Goal: Task Accomplishment & Management: Manage account settings

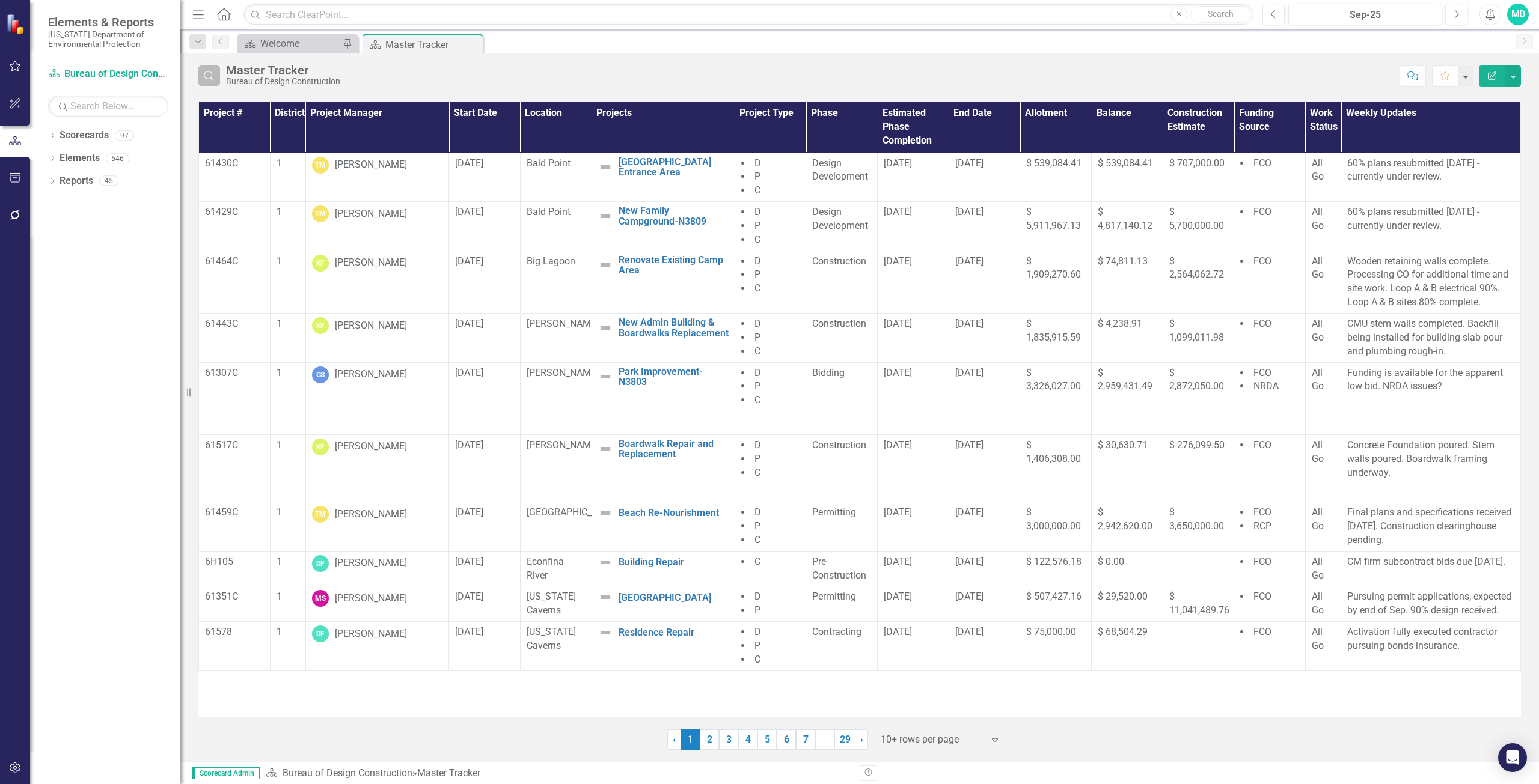
click at [205, 75] on icon "Search" at bounding box center [209, 76] width 13 height 11
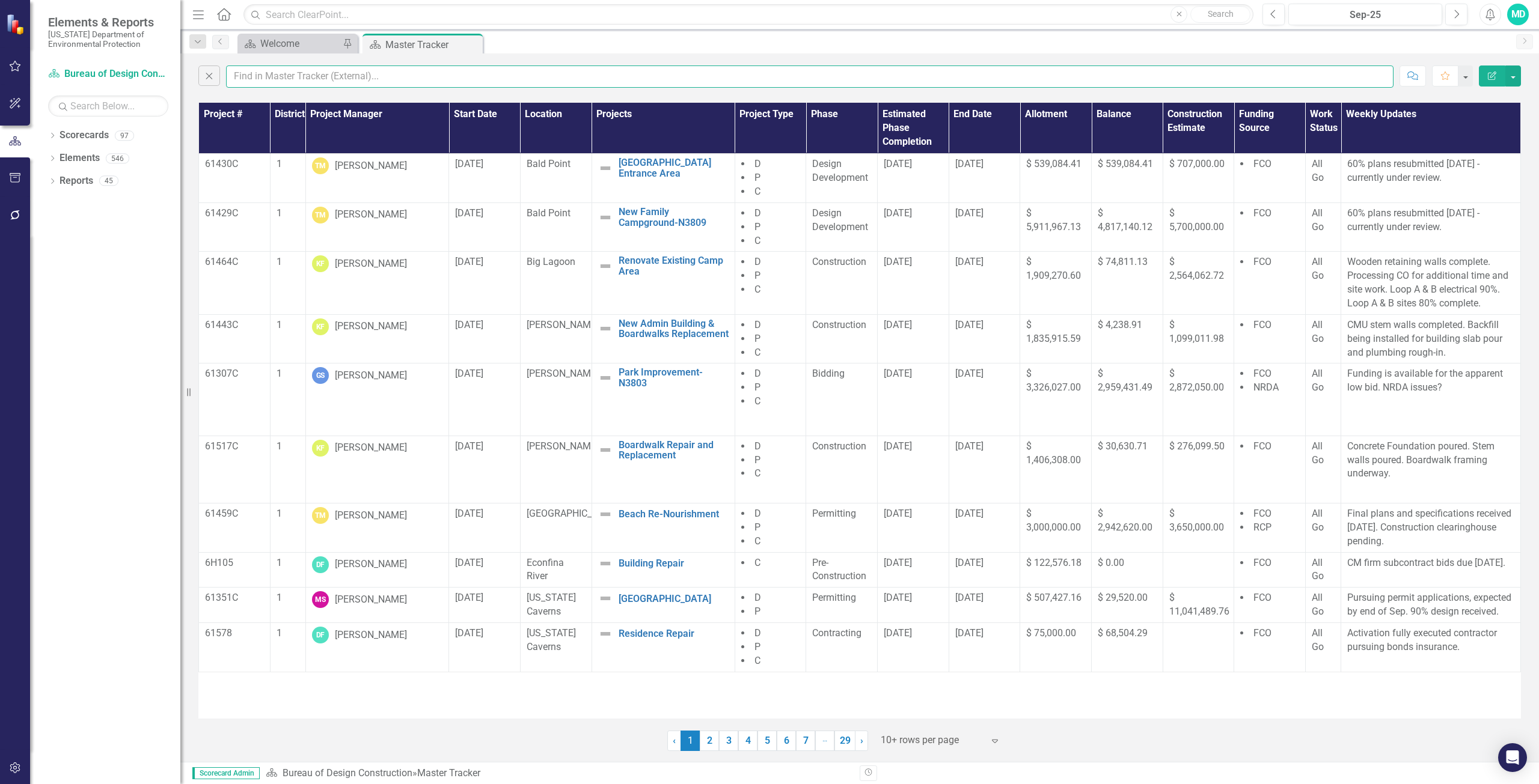
click at [260, 71] on input "text" at bounding box center [809, 76] width 1167 height 22
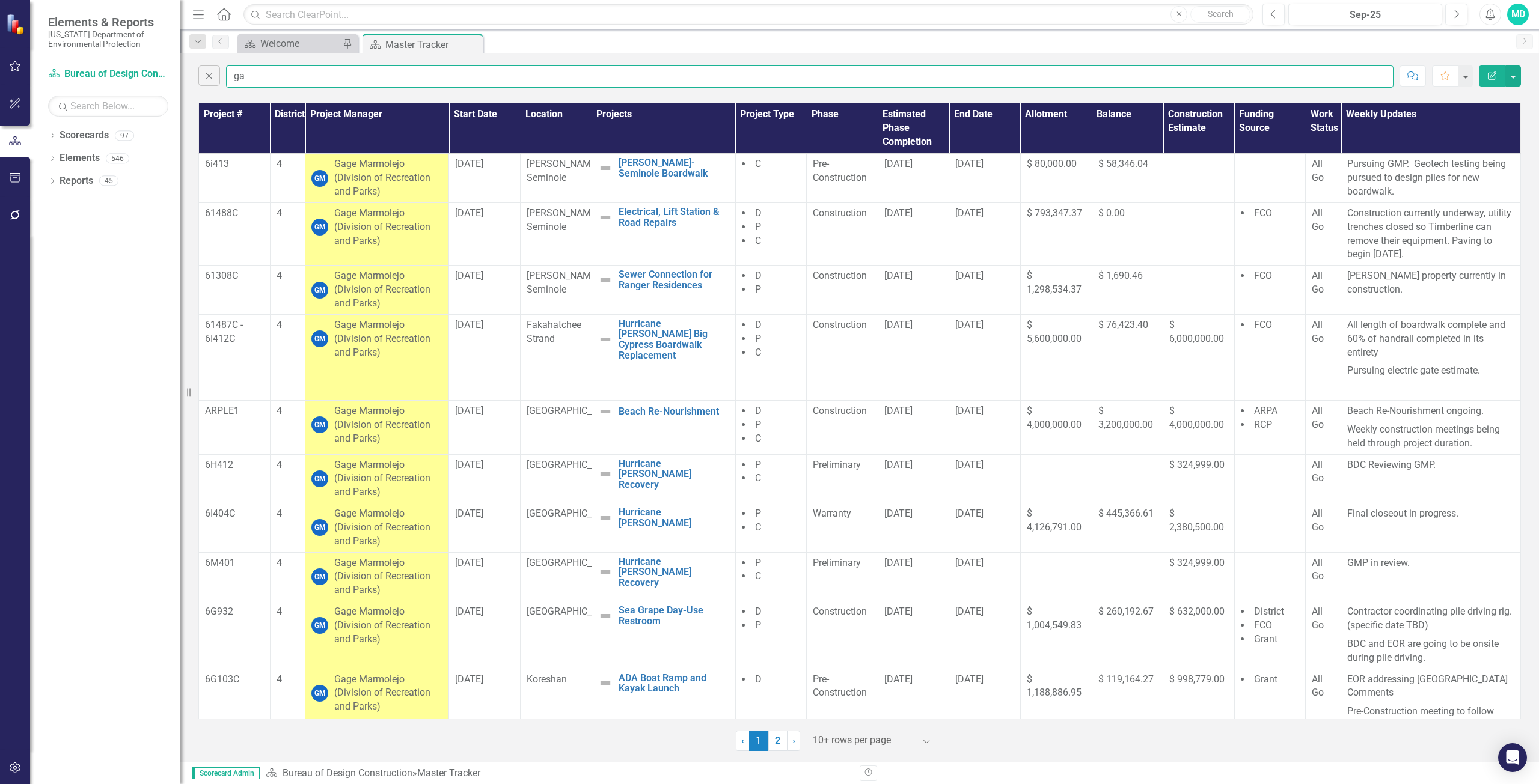
type input "g"
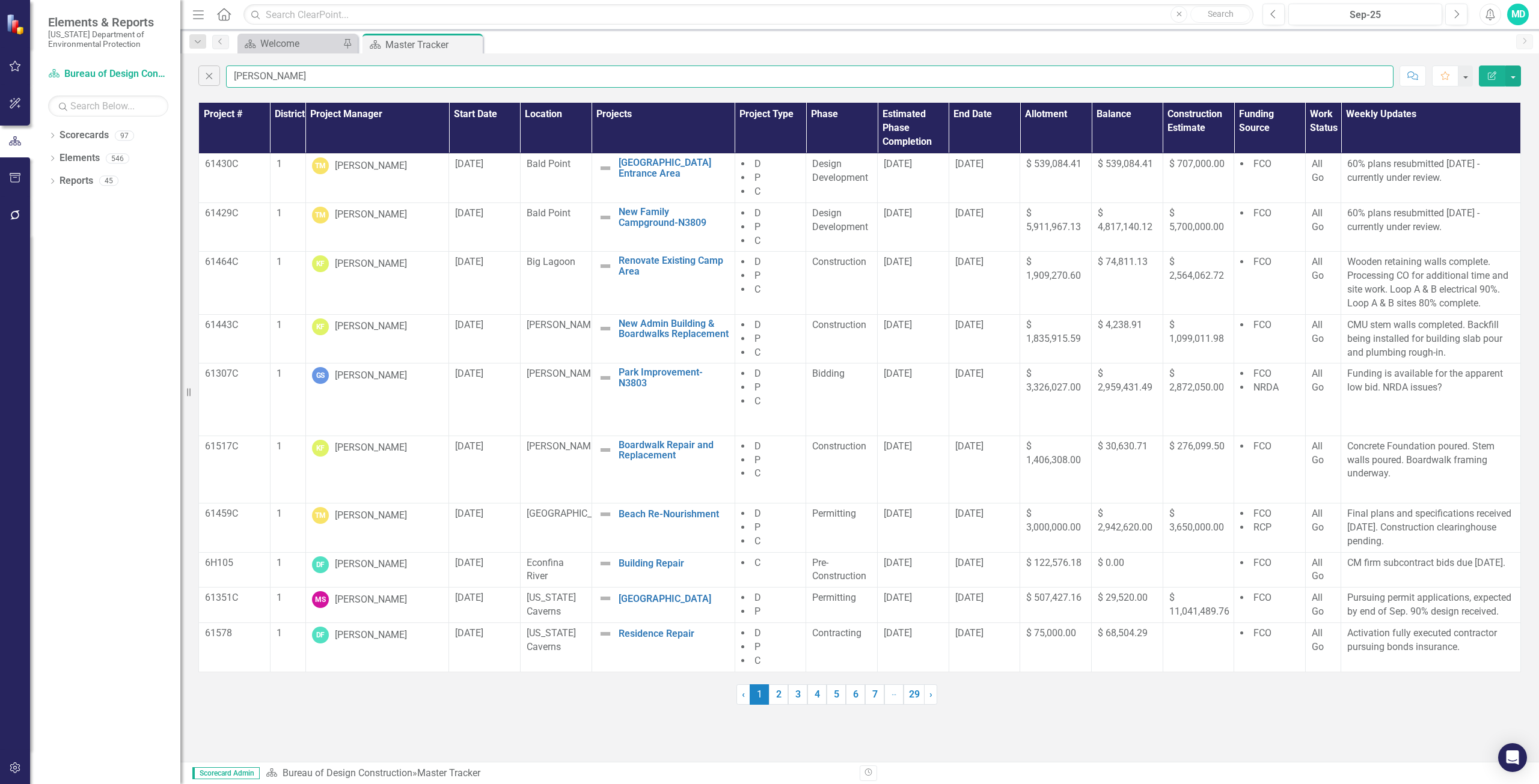
type input "[PERSON_NAME]"
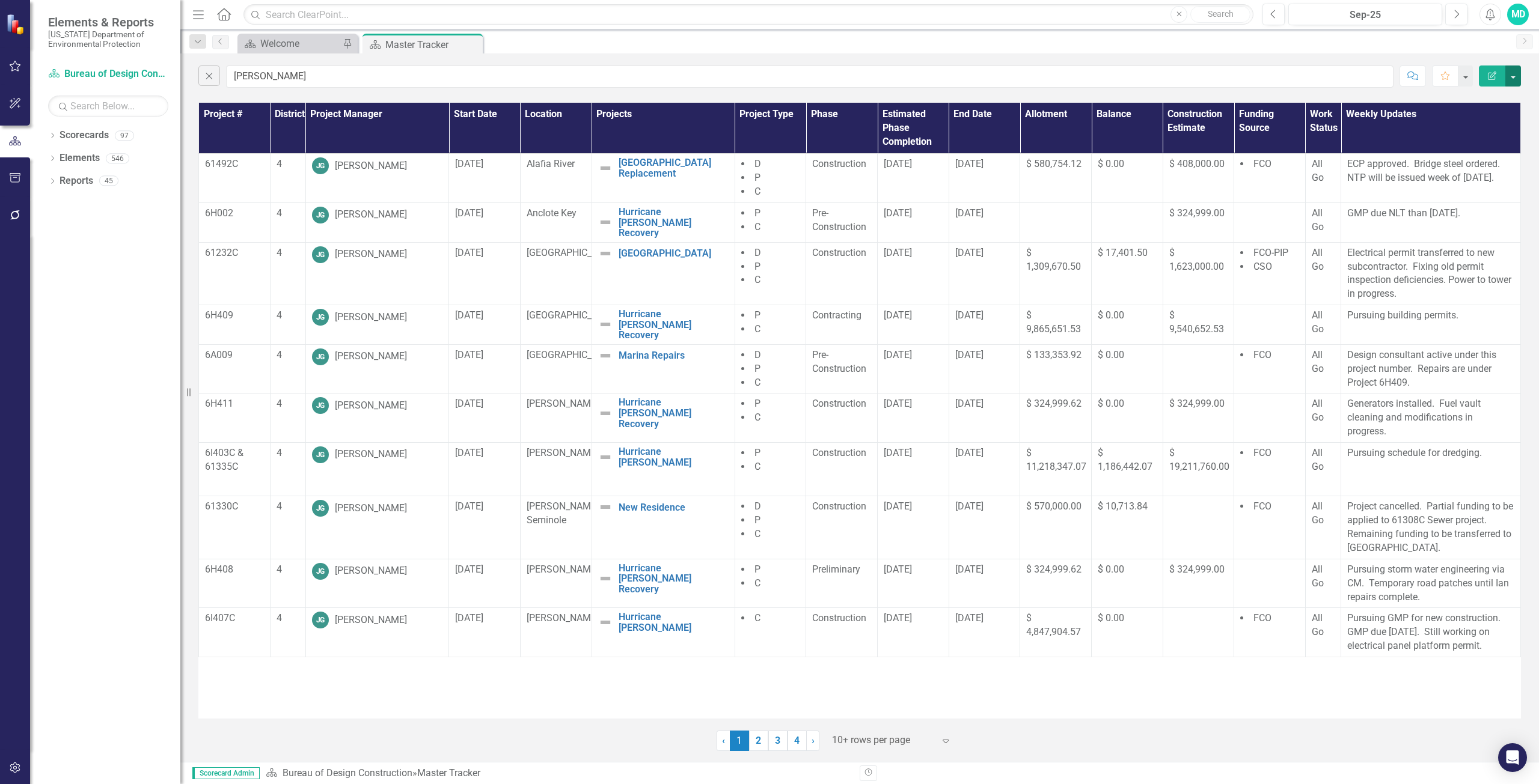
click at [1513, 74] on button "button" at bounding box center [1513, 76] width 16 height 21
click at [1473, 126] on link "PDF Export to PDF" at bounding box center [1472, 123] width 95 height 22
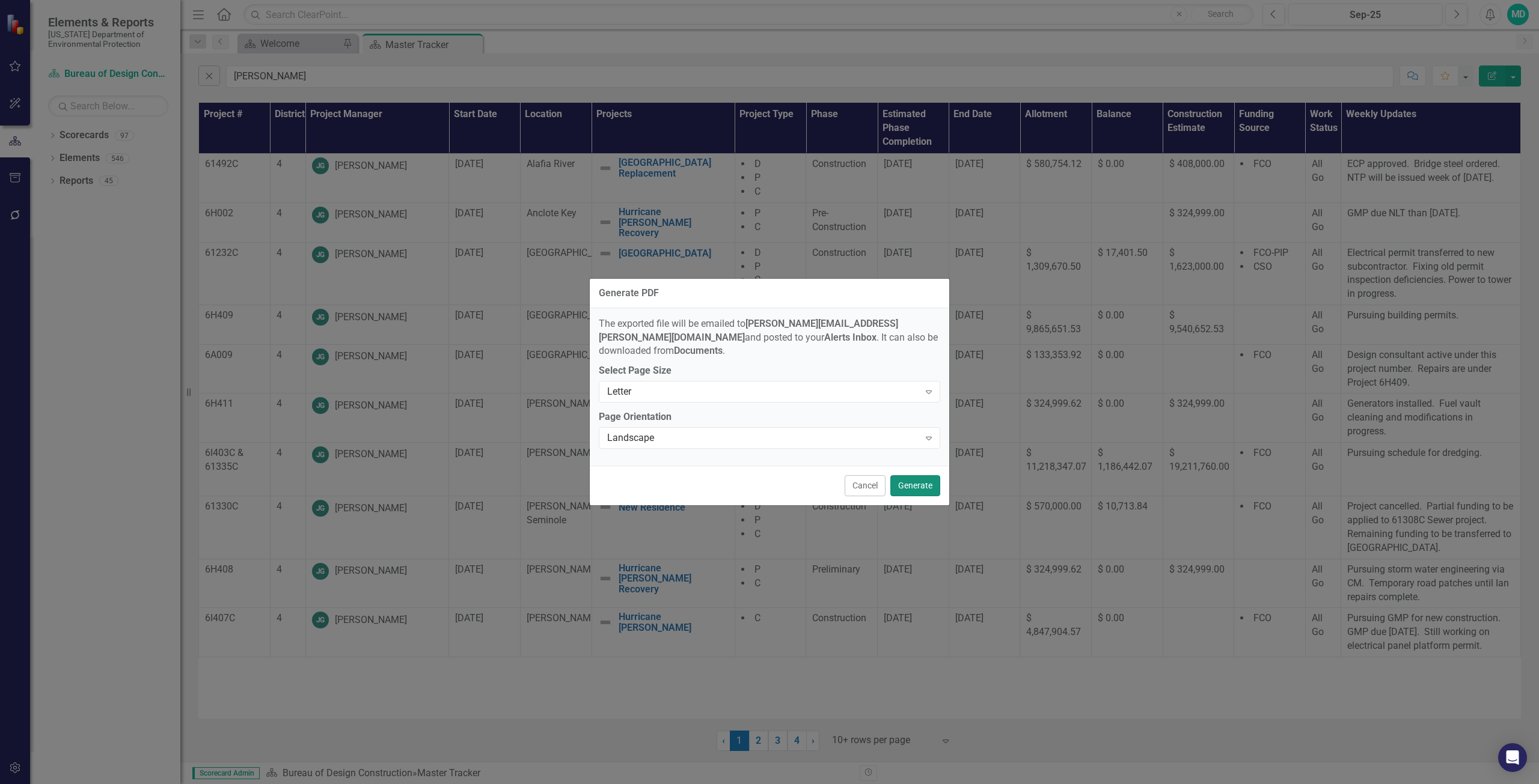
click at [904, 477] on button "Generate" at bounding box center [915, 486] width 50 height 21
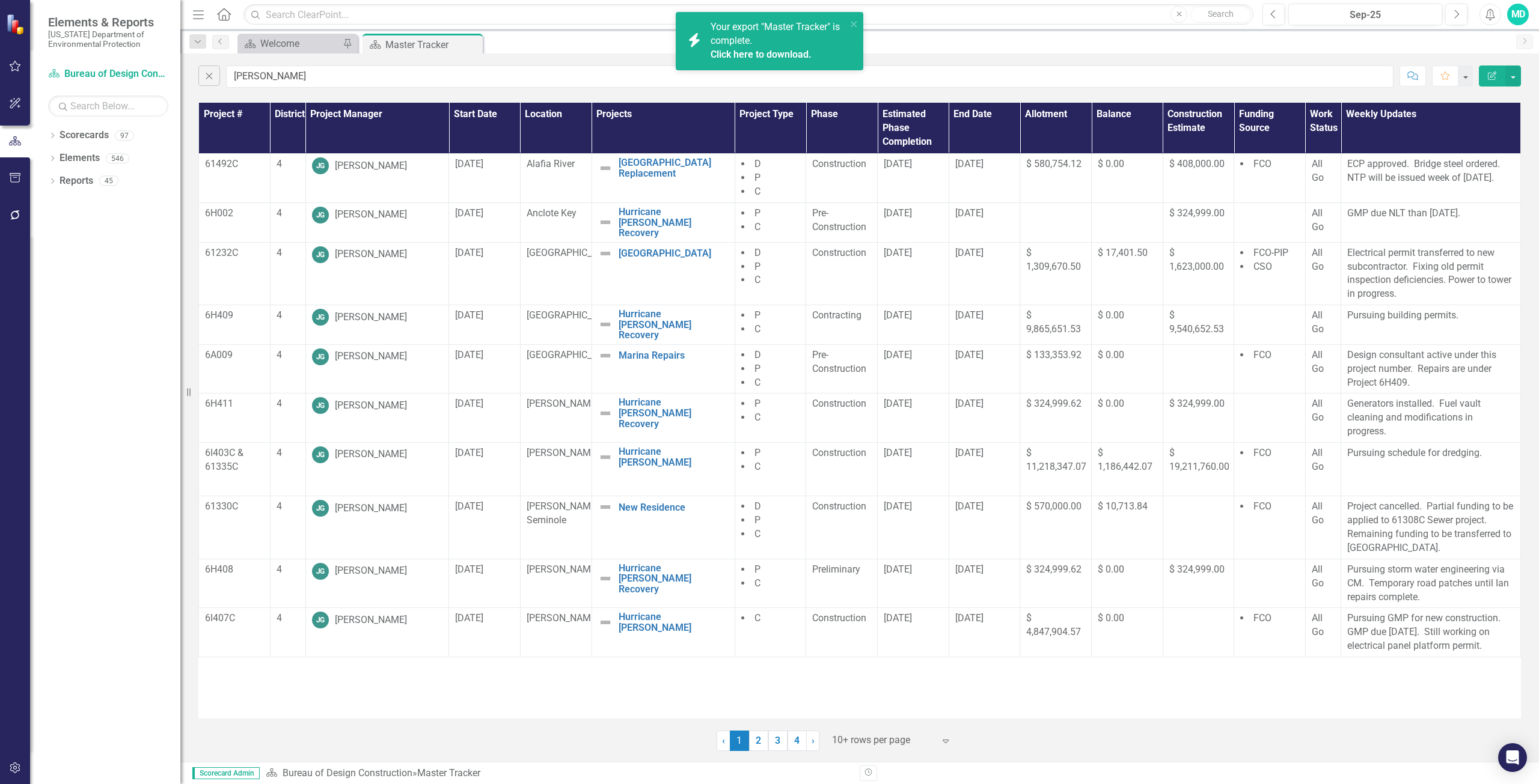
click at [738, 48] on div "Click here to download." at bounding box center [776, 55] width 133 height 14
click at [762, 748] on link "2" at bounding box center [758, 740] width 19 height 20
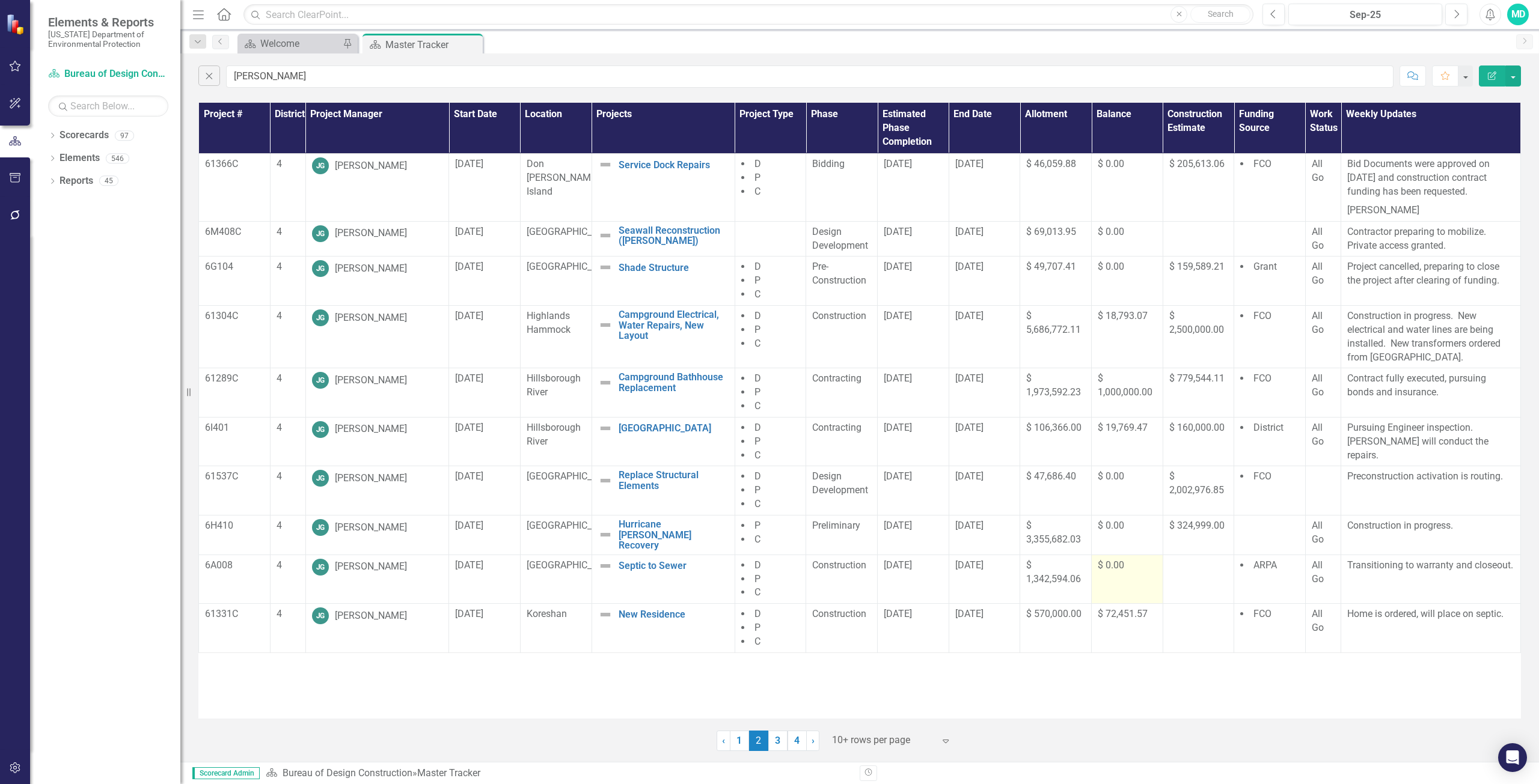
click at [1113, 567] on div "$ 0.00" at bounding box center [1127, 565] width 59 height 14
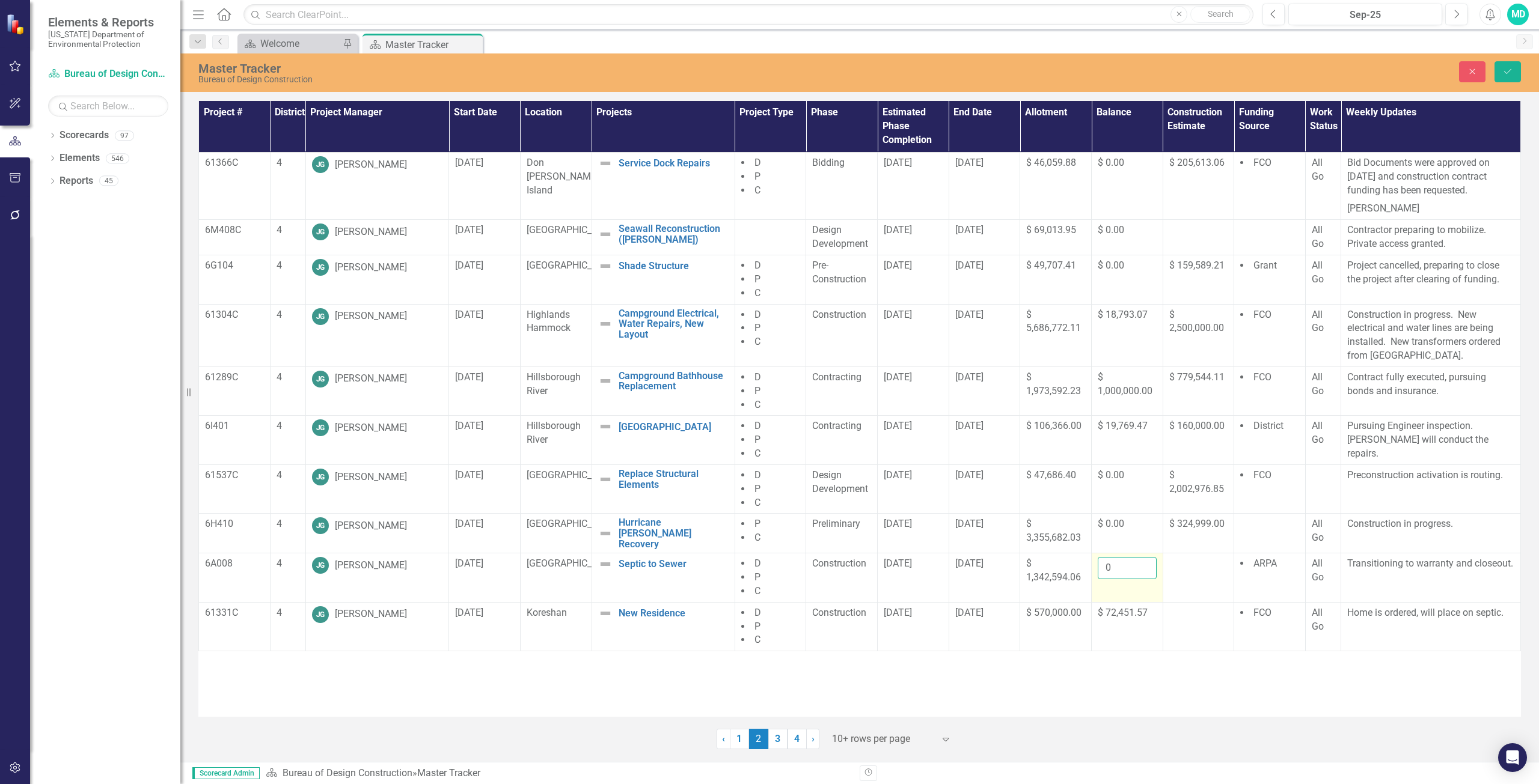
click at [1115, 560] on input "0" at bounding box center [1127, 568] width 59 height 22
type input "118263.04"
click at [1508, 75] on icon "Save" at bounding box center [1507, 71] width 11 height 9
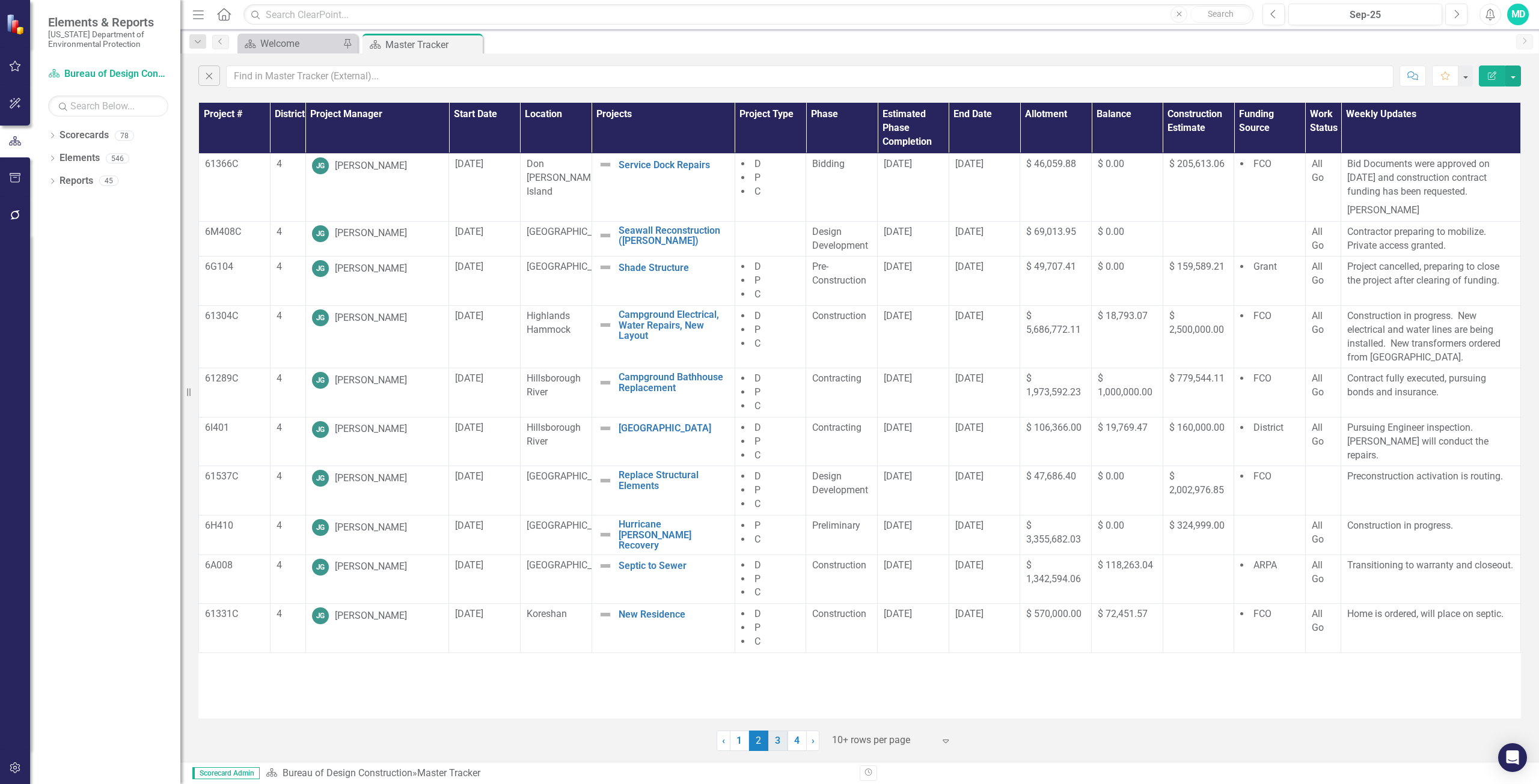
click at [777, 735] on link "3" at bounding box center [777, 740] width 19 height 20
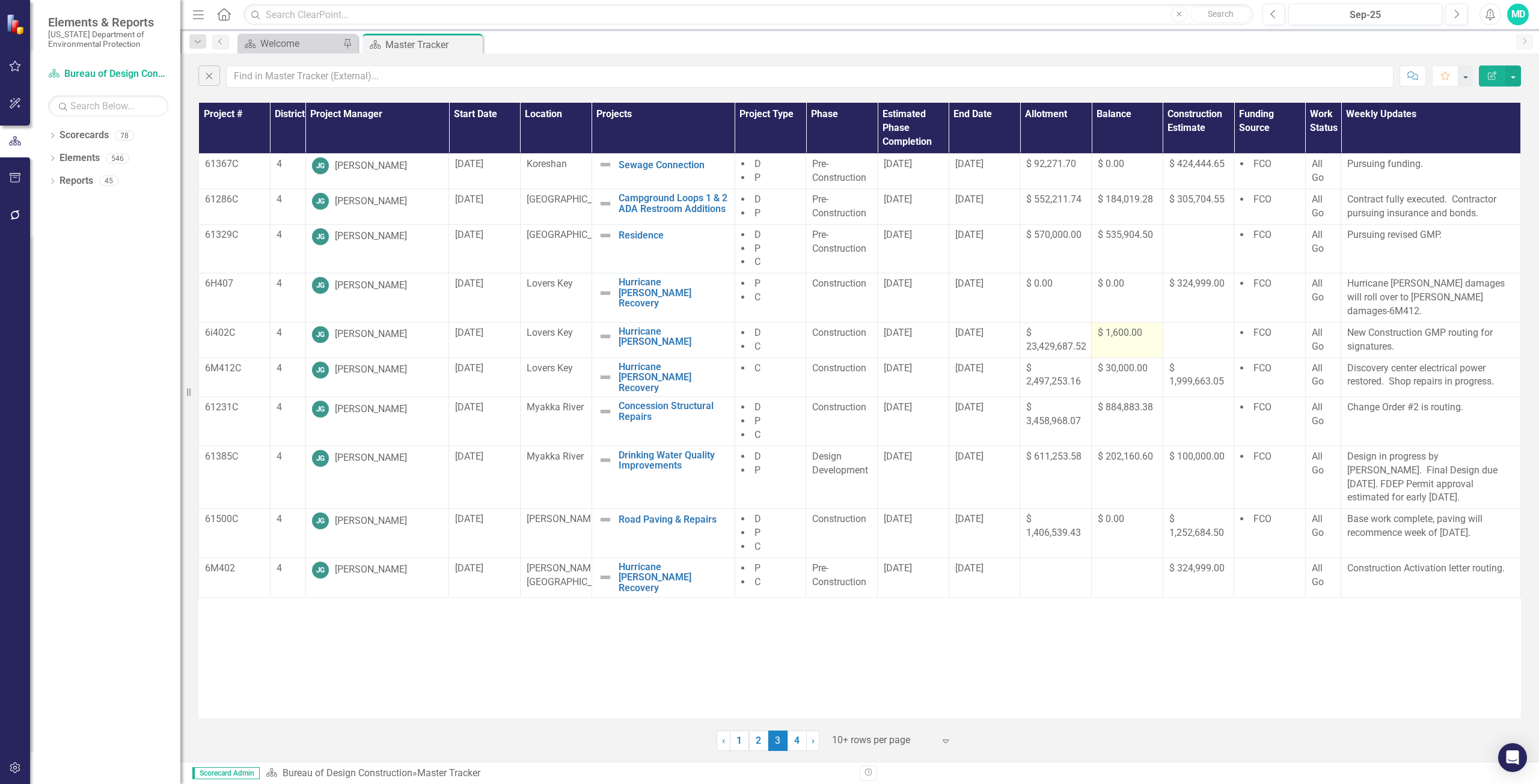
click at [1120, 327] on span "$ 1,600.00" at bounding box center [1119, 332] width 44 height 11
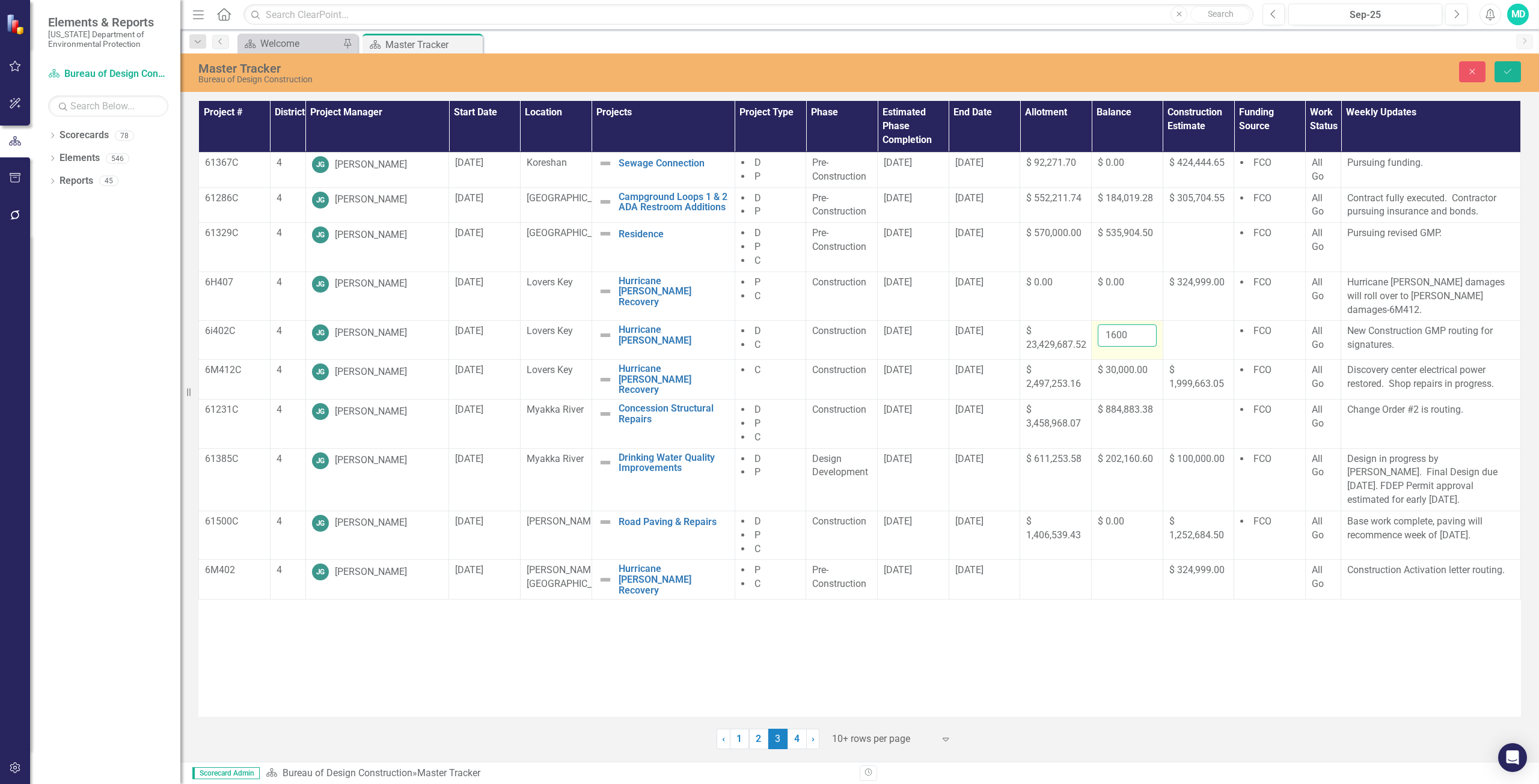
click at [1125, 324] on input "1600" at bounding box center [1127, 336] width 59 height 22
type input "1"
type input "55.00"
click at [1513, 68] on button "Save" at bounding box center [1507, 72] width 26 height 21
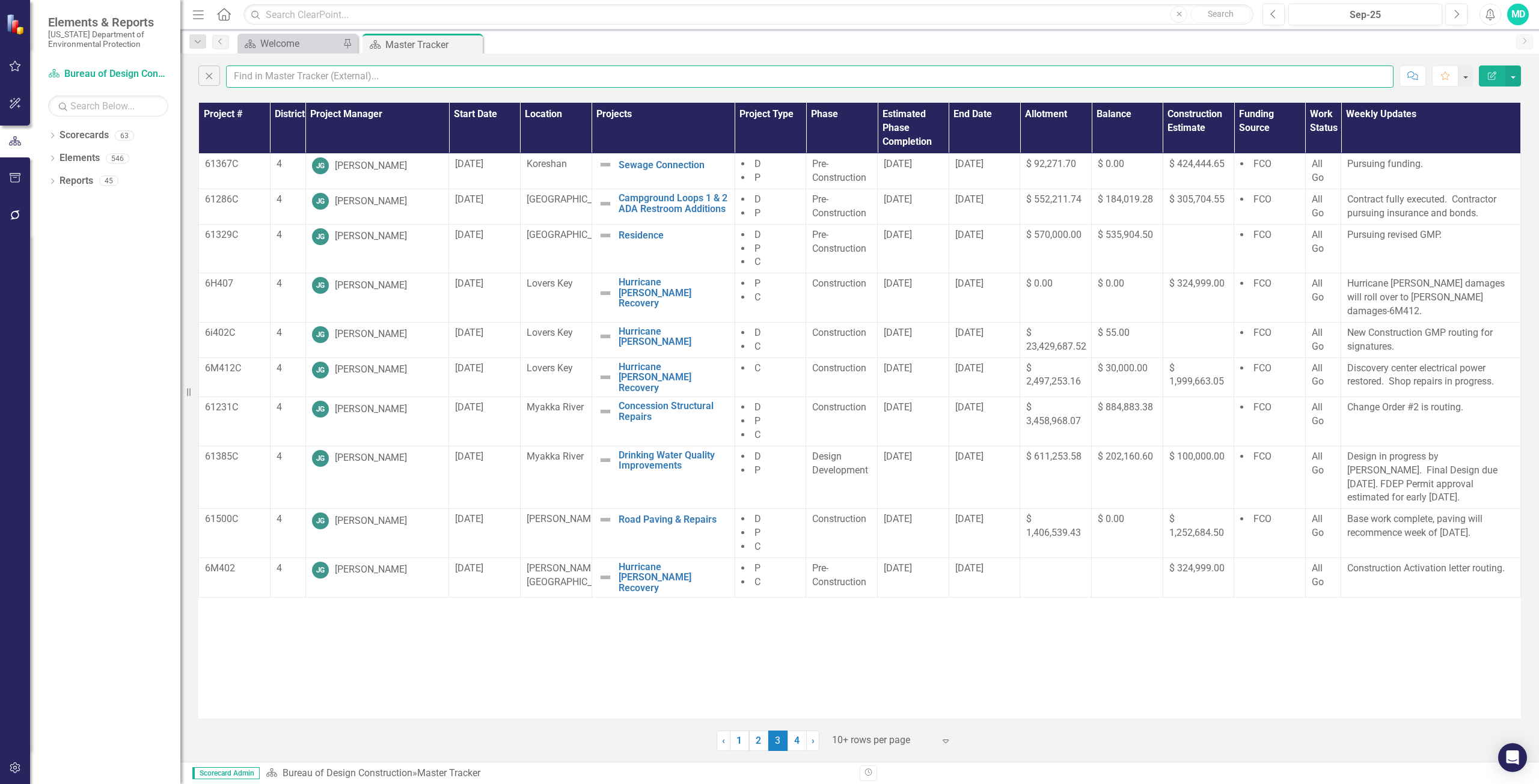
click at [291, 74] on input "text" at bounding box center [809, 76] width 1167 height 22
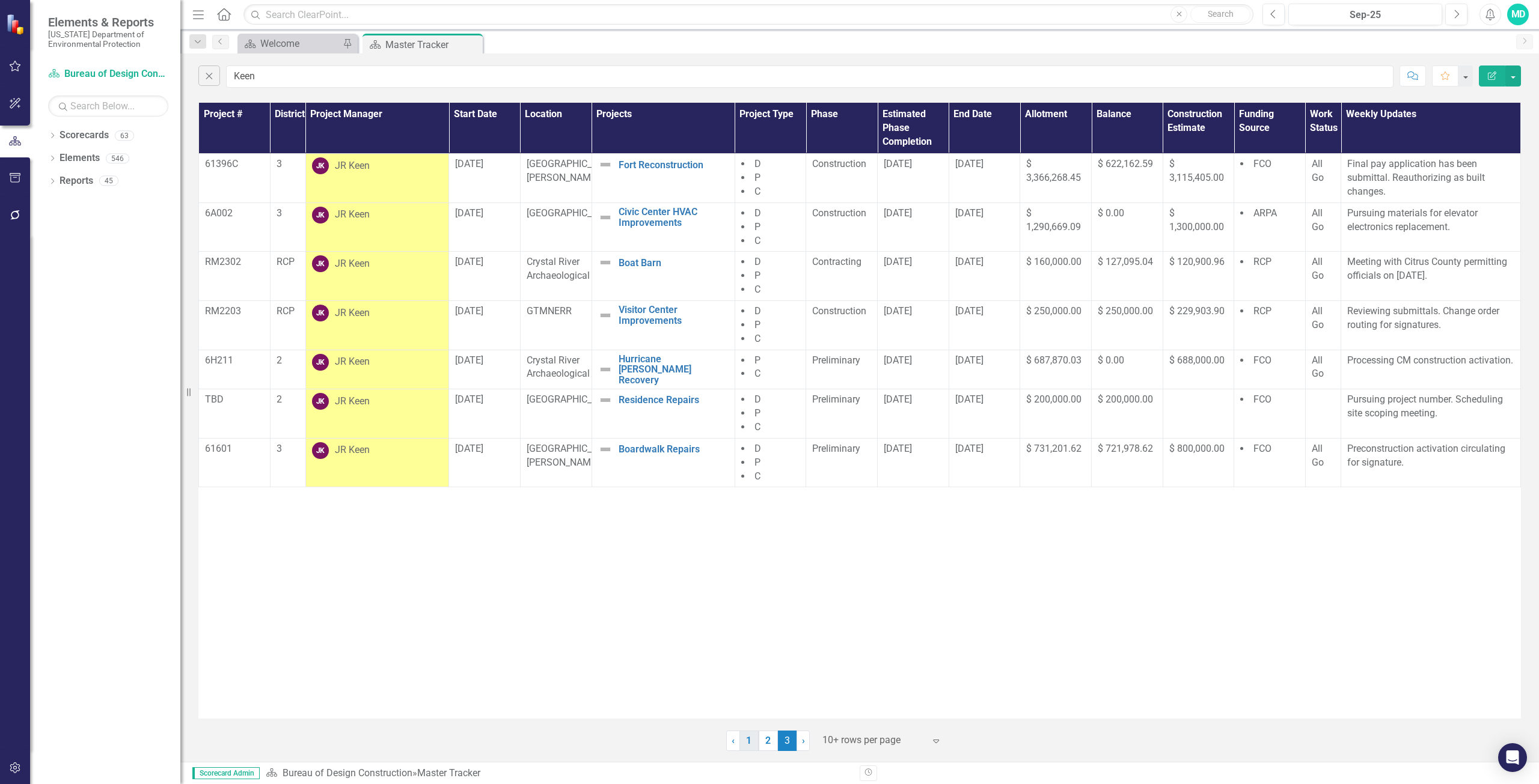
click at [747, 742] on link "1" at bounding box center [749, 740] width 19 height 20
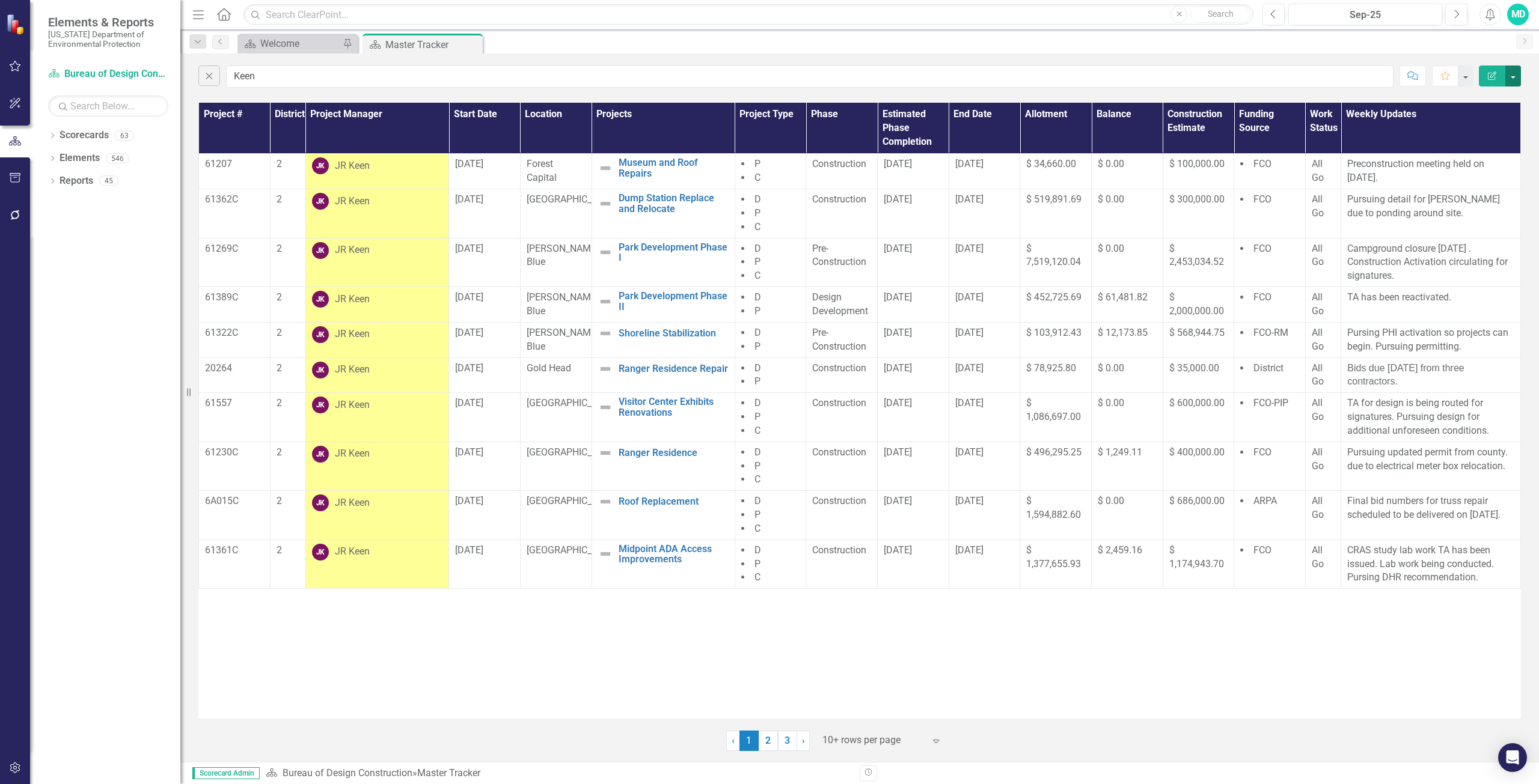
click at [1515, 77] on button "button" at bounding box center [1513, 76] width 16 height 21
click at [1482, 122] on link "PDF Export to PDF" at bounding box center [1472, 123] width 95 height 22
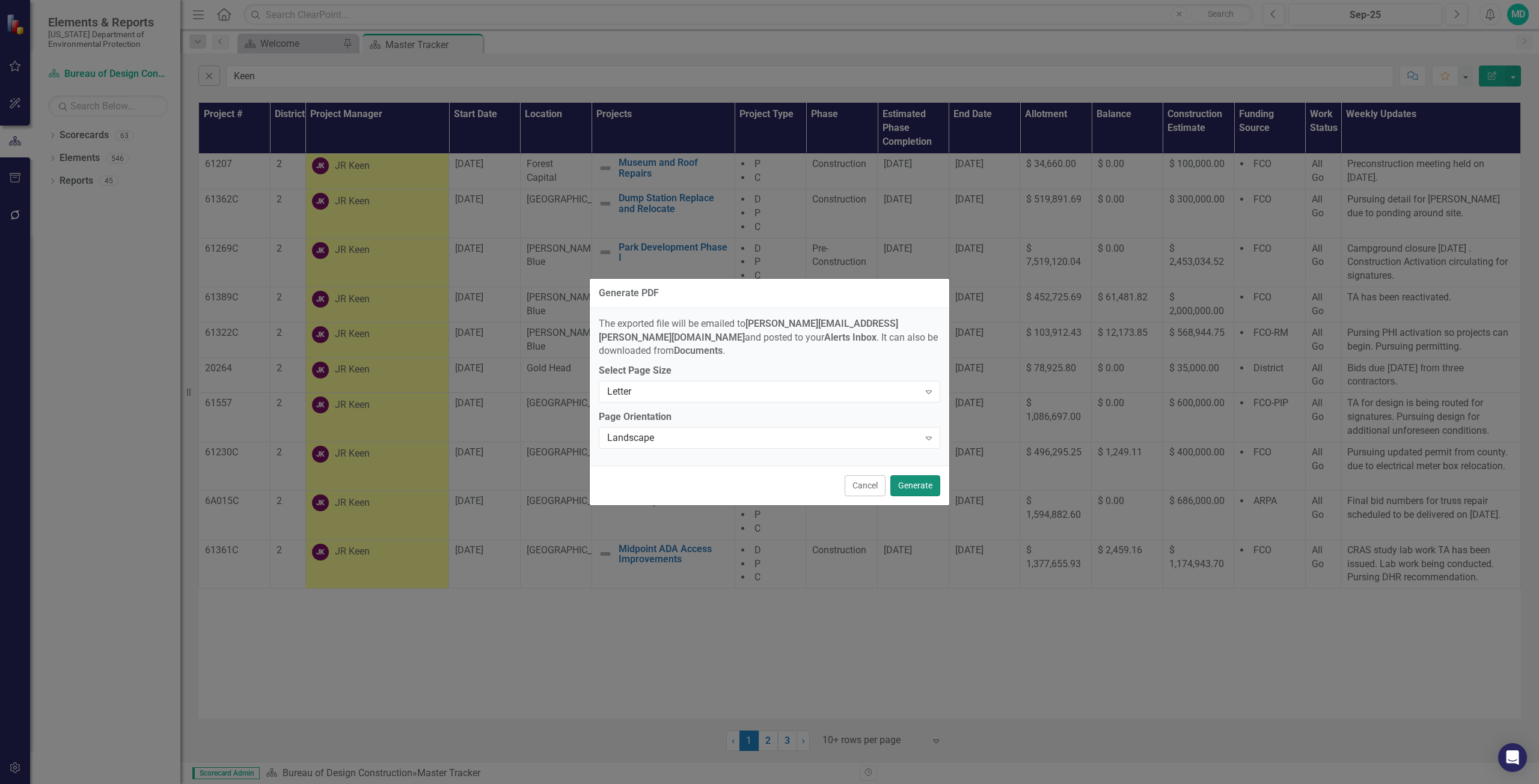
click at [908, 479] on button "Generate" at bounding box center [915, 486] width 50 height 21
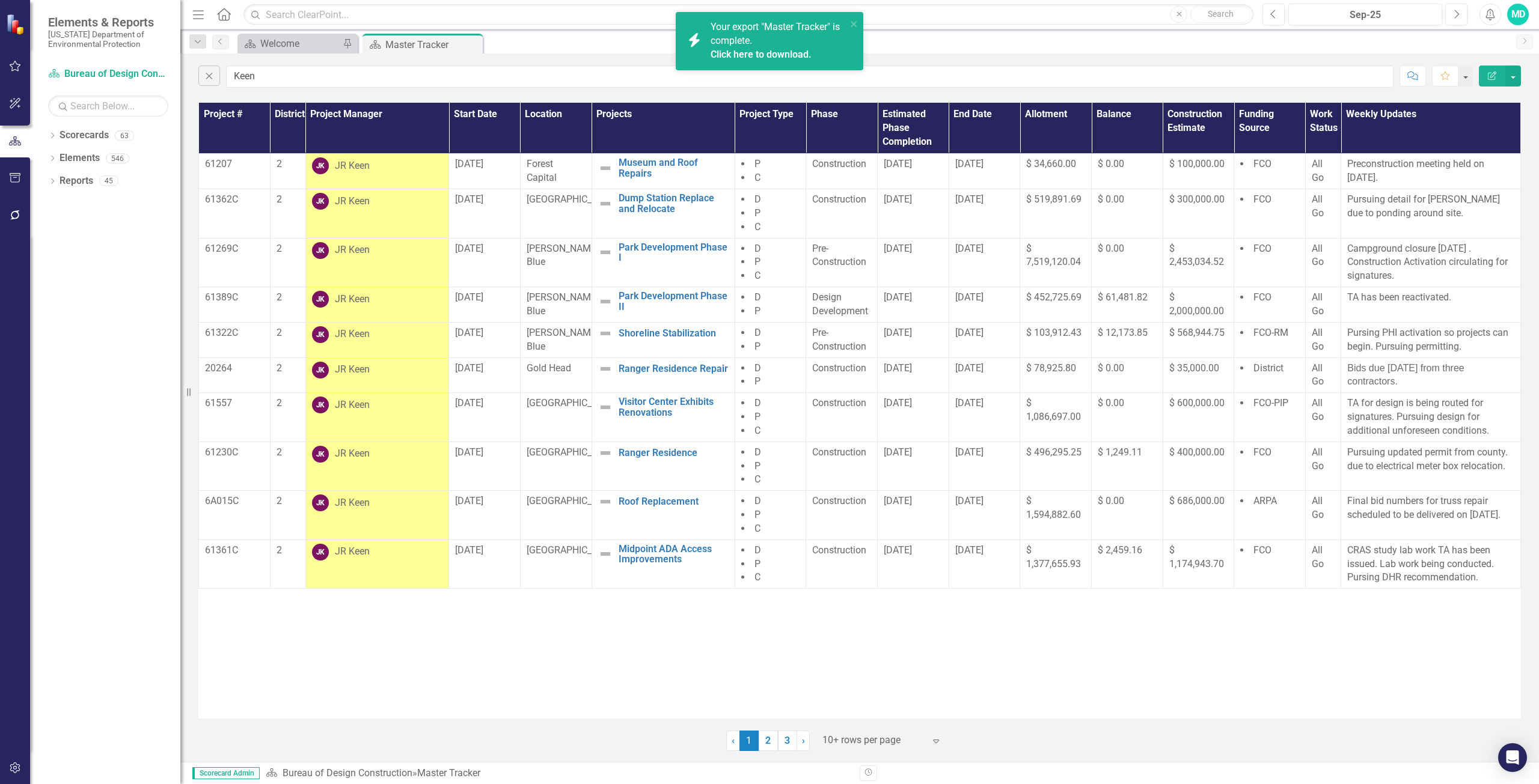
click at [804, 51] on link "Click here to download." at bounding box center [761, 54] width 101 height 11
click at [292, 74] on input "Keen" at bounding box center [809, 76] width 1167 height 22
type input "K"
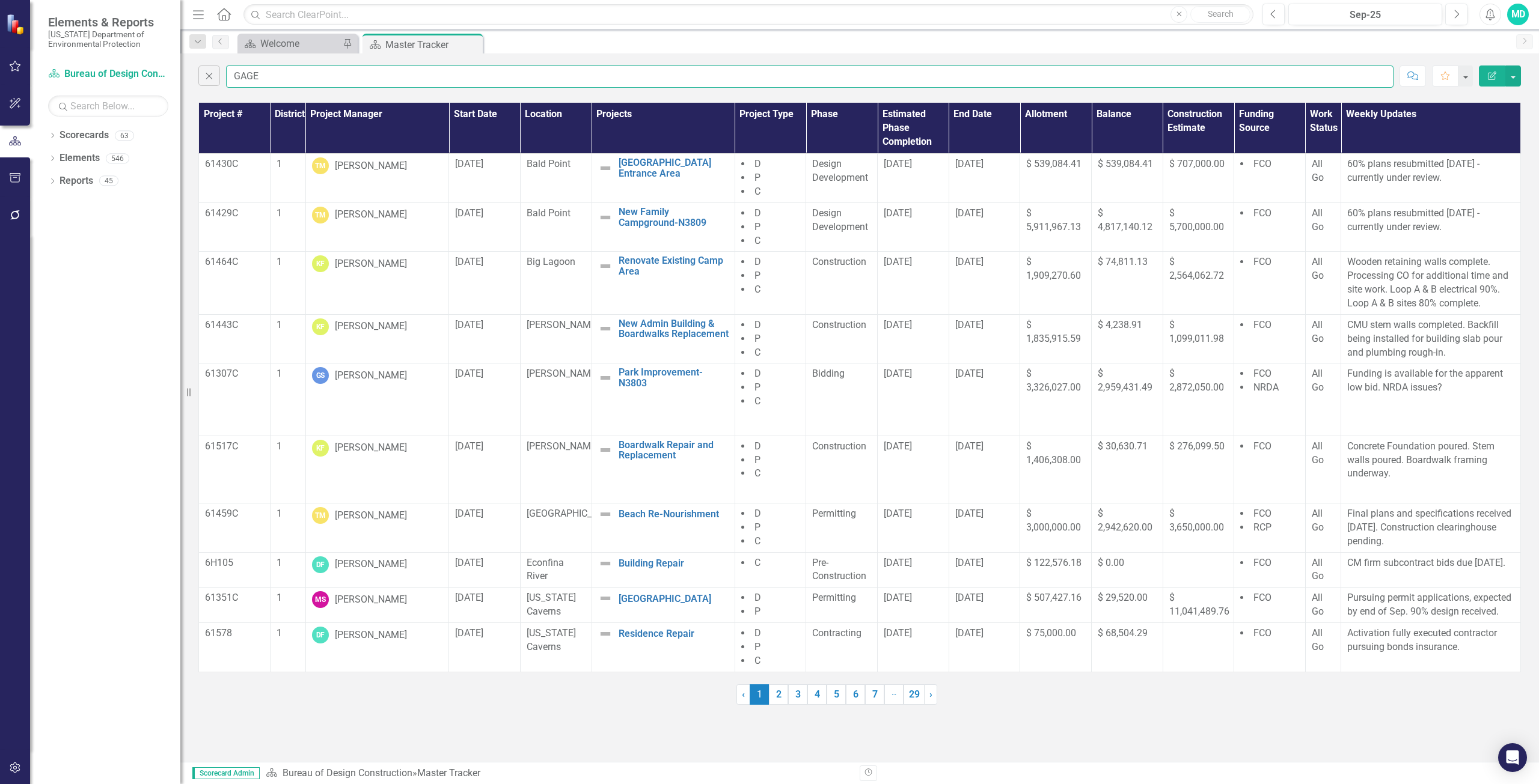
type input "GAGE"
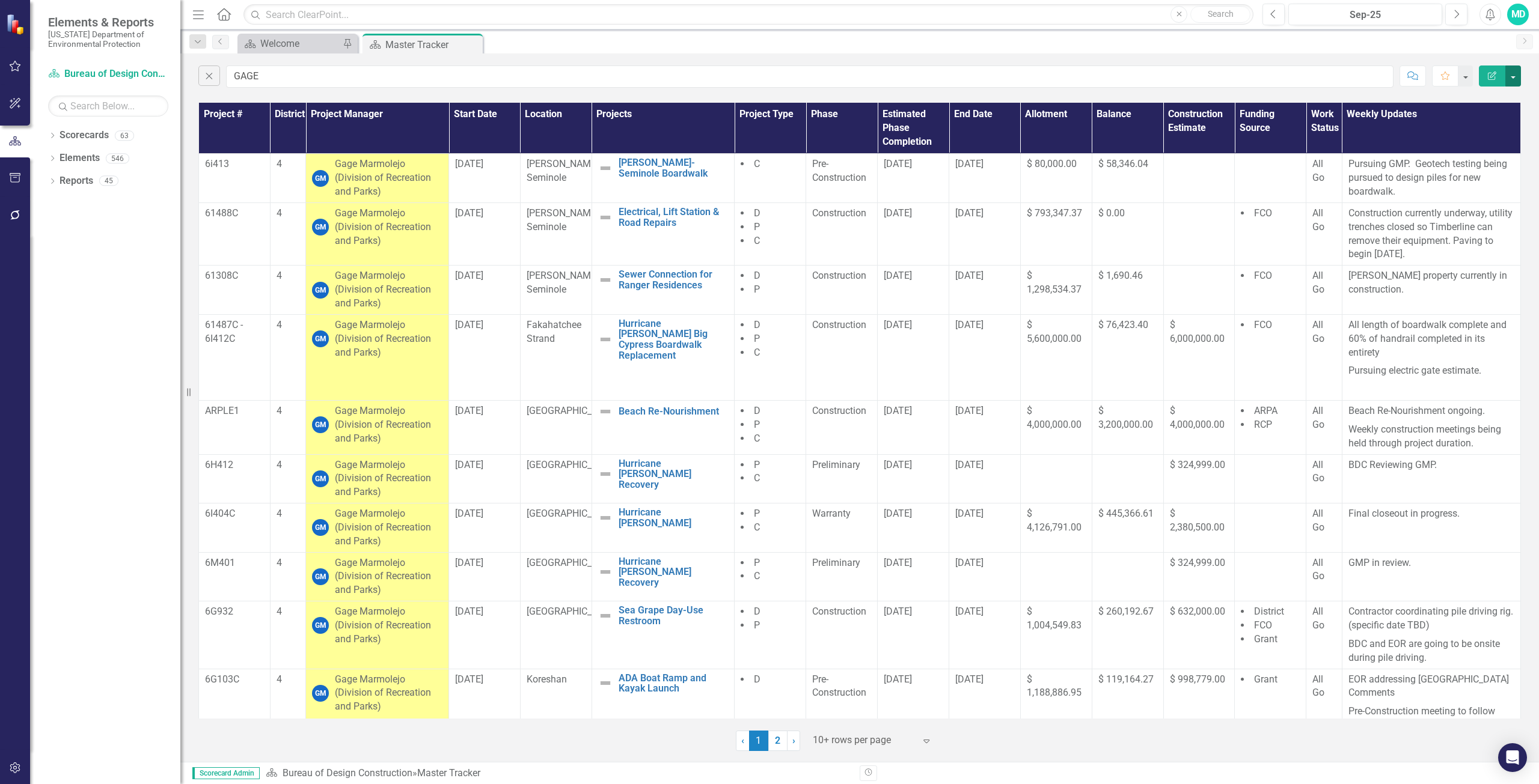
click at [1511, 73] on button "button" at bounding box center [1513, 76] width 16 height 21
click at [1484, 119] on link "PDF Export to PDF" at bounding box center [1472, 123] width 95 height 22
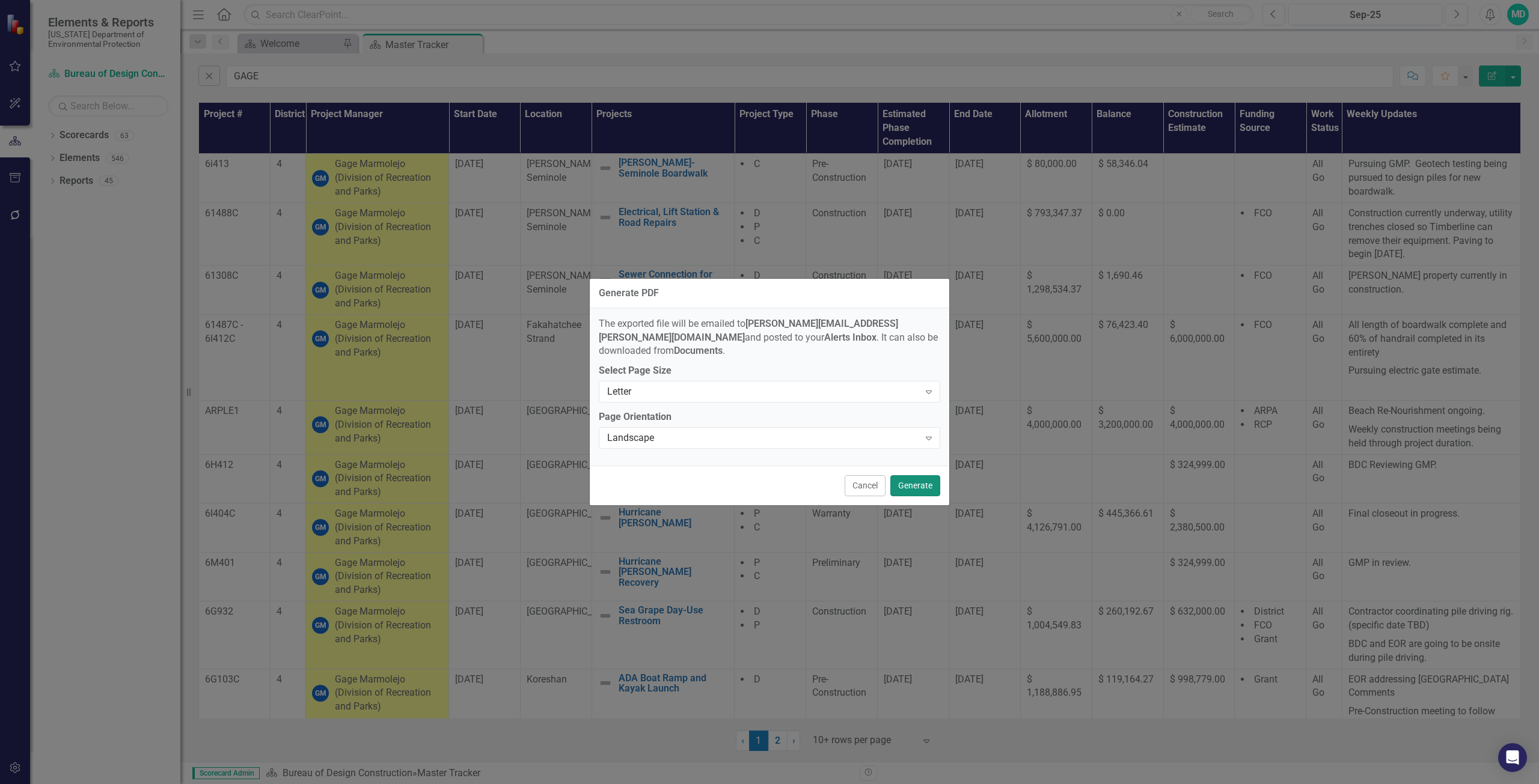
click at [917, 475] on button "Generate" at bounding box center [915, 486] width 50 height 21
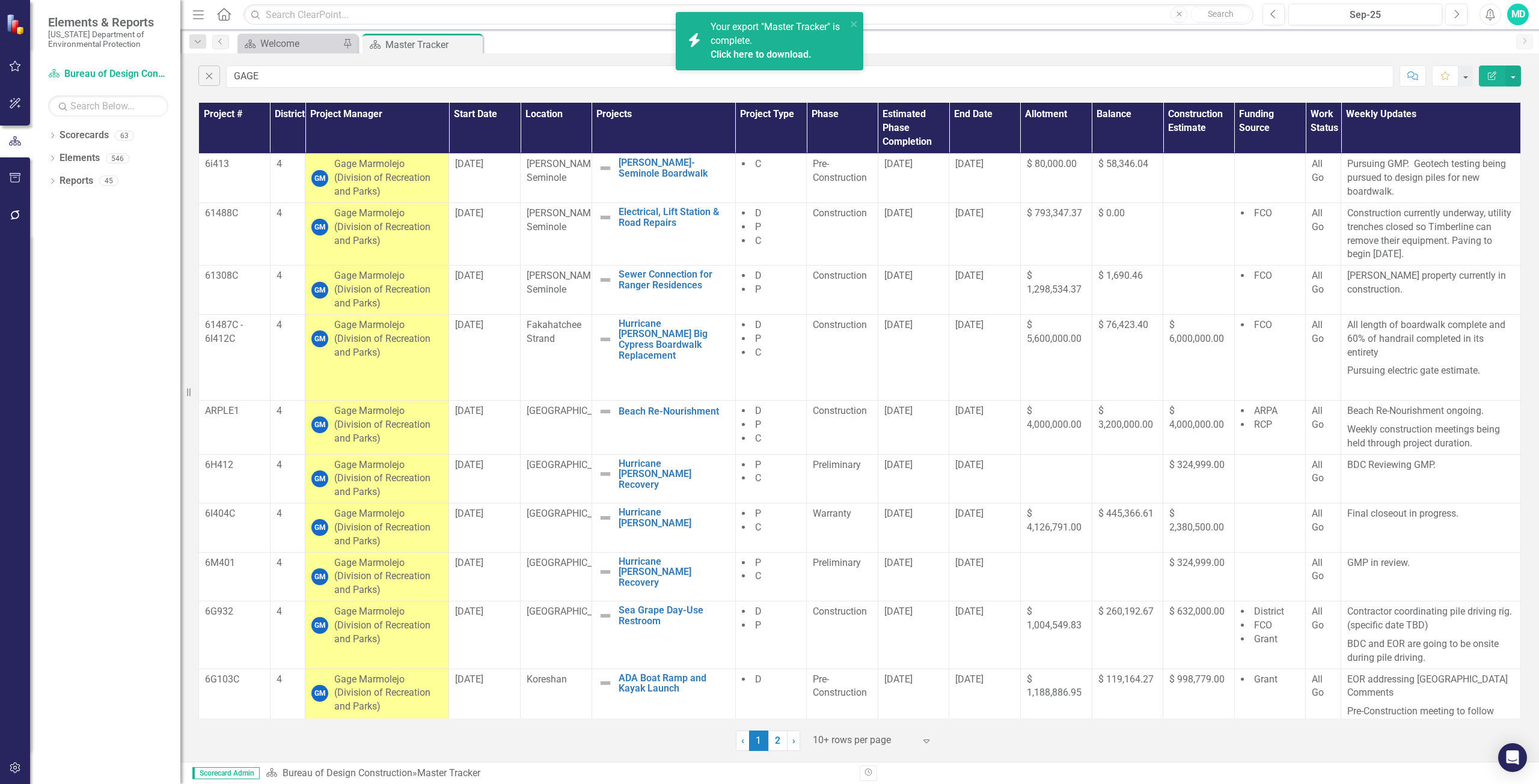
click at [774, 32] on span "Your export "Master Tracker" is complete. Click here to download." at bounding box center [776, 42] width 133 height 41
drag, startPoint x: 1538, startPoint y: 409, endPoint x: 1135, endPoint y: 812, distance: 569.9
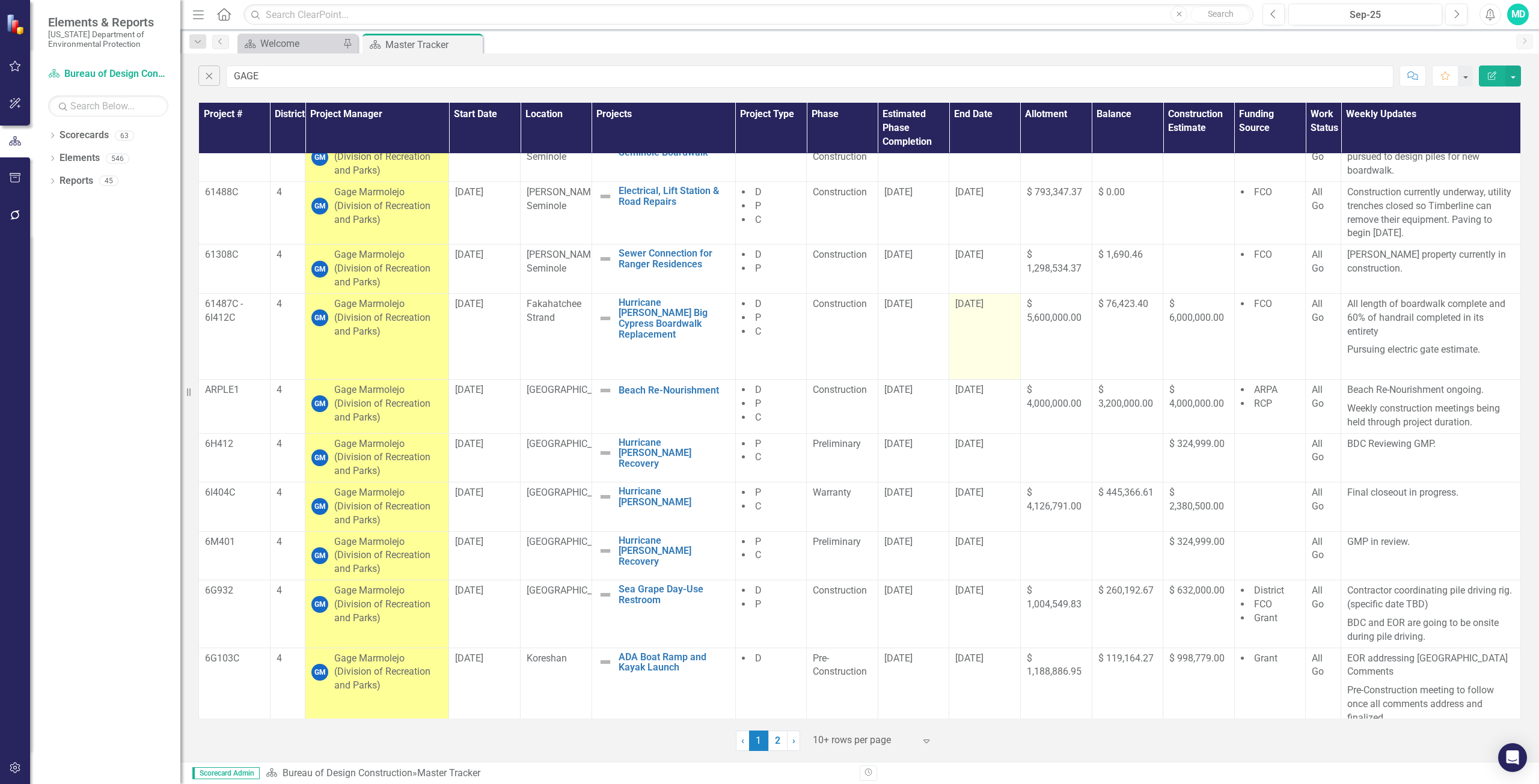
scroll to position [32, 0]
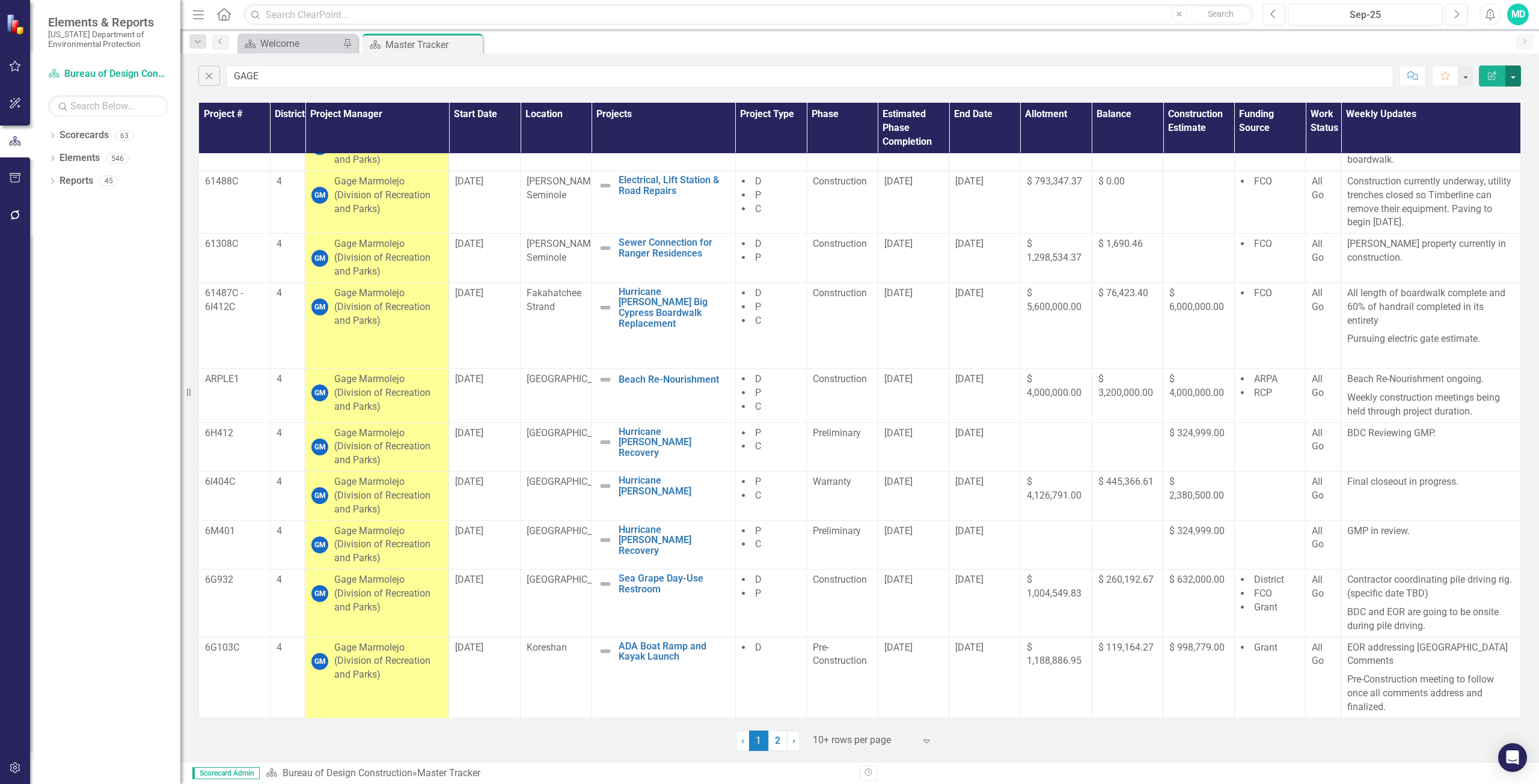
click at [1507, 71] on button "button" at bounding box center [1513, 76] width 16 height 21
click at [1511, 18] on div "MD" at bounding box center [1517, 14] width 22 height 22
click at [1469, 151] on link "Logout Log Out" at bounding box center [1480, 152] width 95 height 22
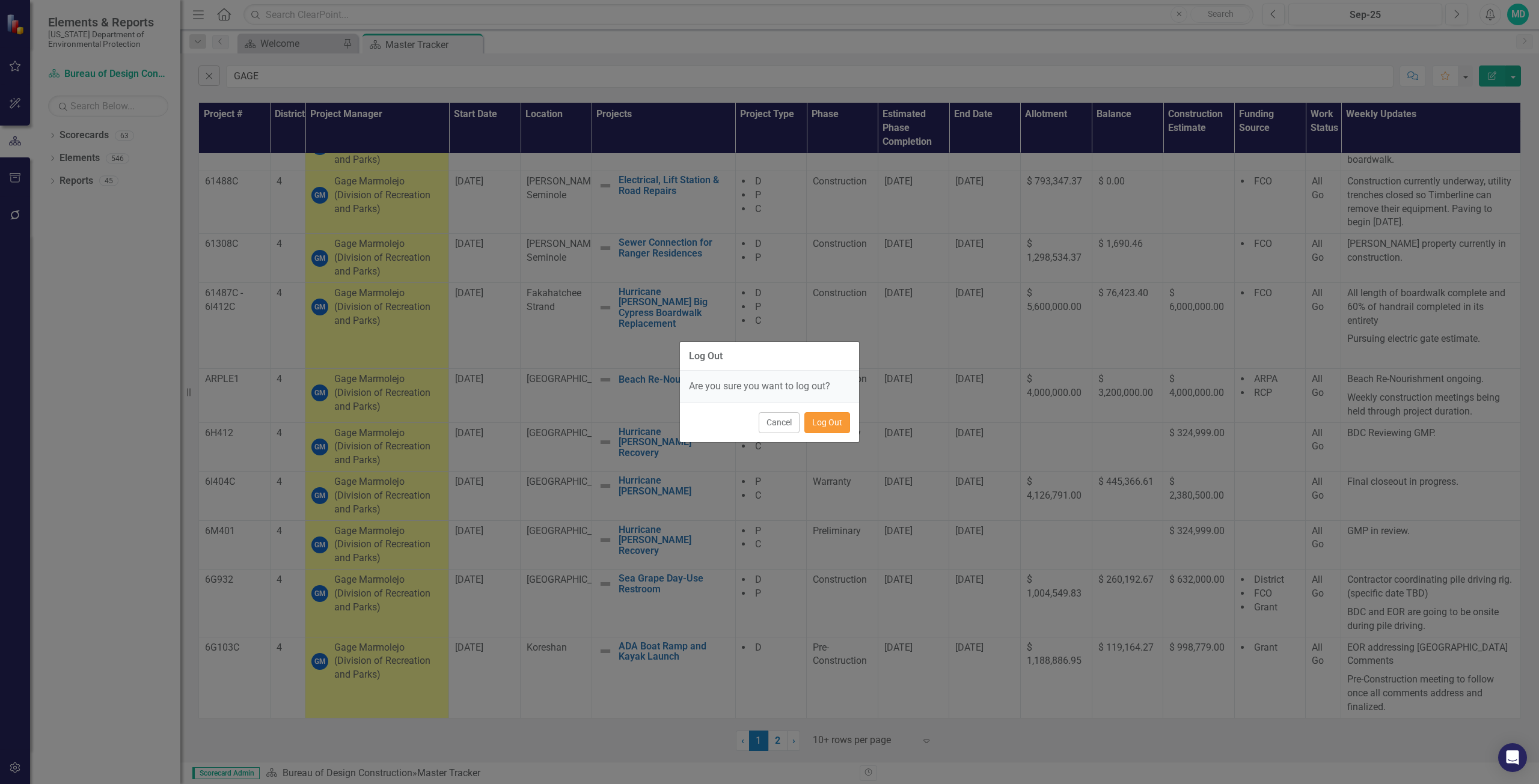
click at [840, 419] on button "Log Out" at bounding box center [827, 423] width 46 height 21
